Goal: Find specific page/section: Find specific page/section

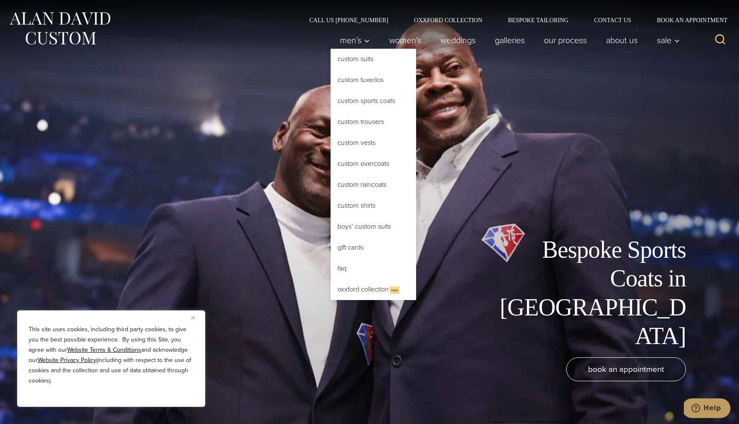
click at [365, 100] on link "Custom Sports Coats" at bounding box center [372, 101] width 85 height 21
click at [364, 100] on link "Custom Sports Coats" at bounding box center [372, 101] width 85 height 21
